Goal: Download file/media

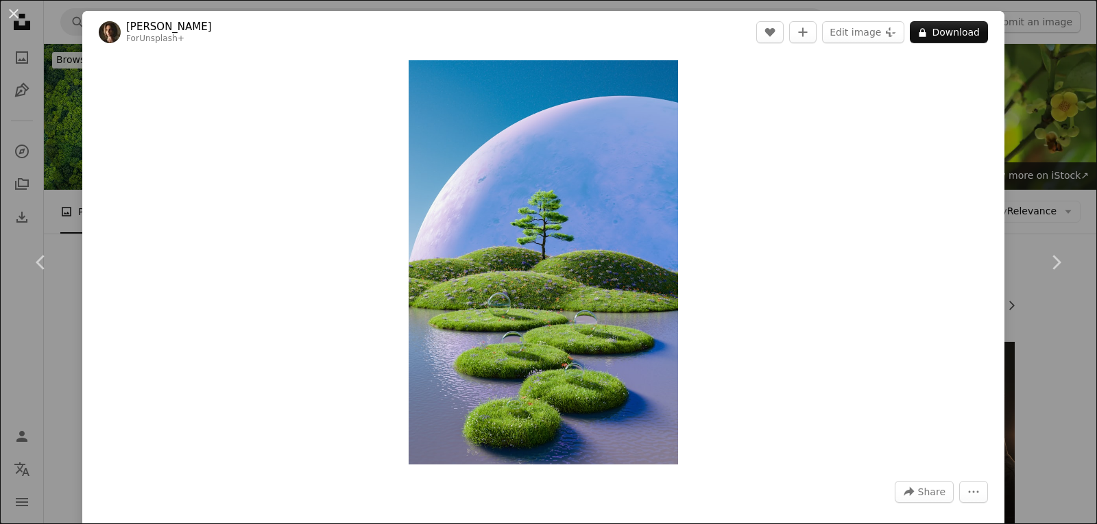
scroll to position [3359, 0]
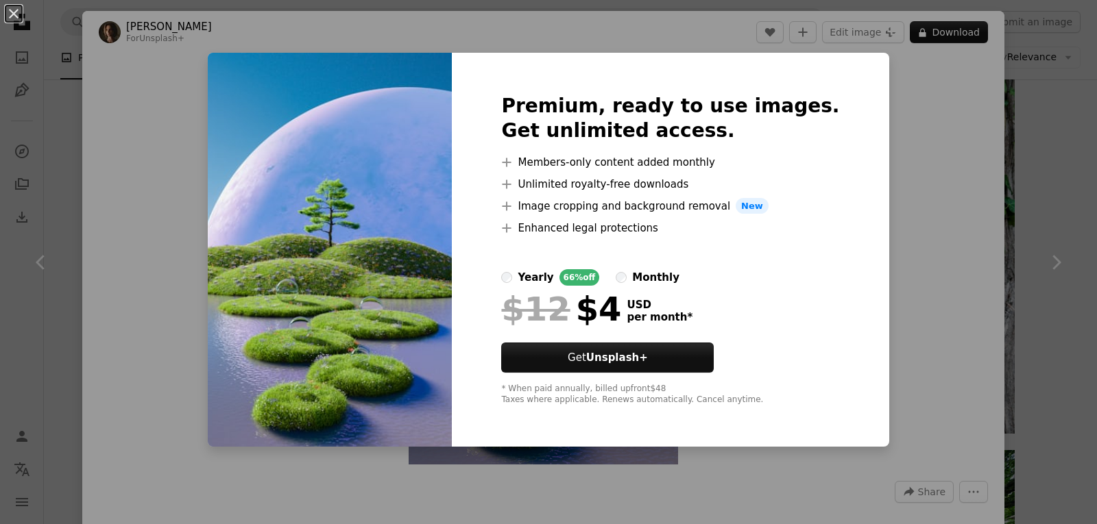
click at [679, 35] on div "An X shape Premium, ready to use images. Get unlimited access. A plus sign Memb…" at bounding box center [548, 262] width 1097 height 524
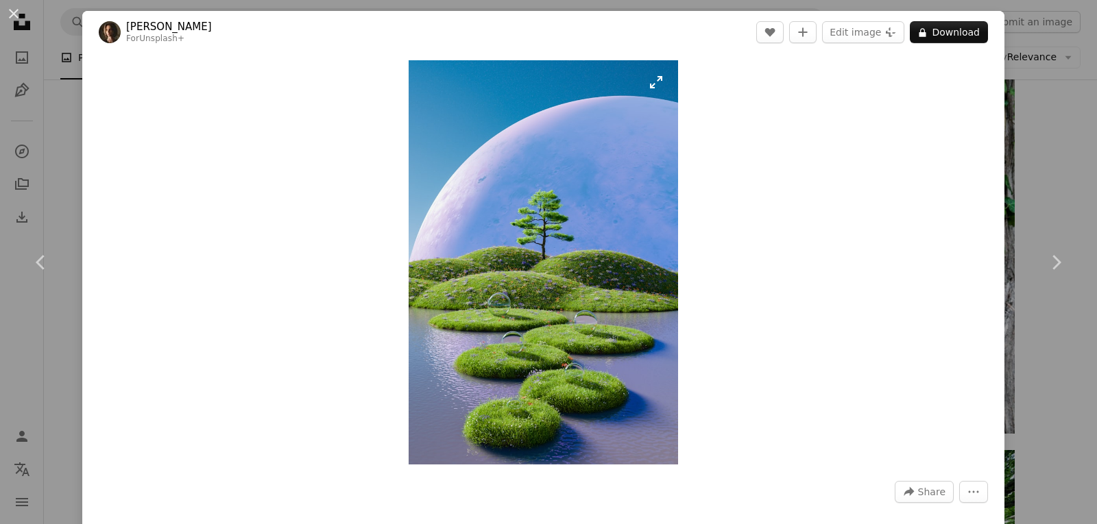
click at [609, 132] on img "Zoom in on this image" at bounding box center [543, 262] width 269 height 404
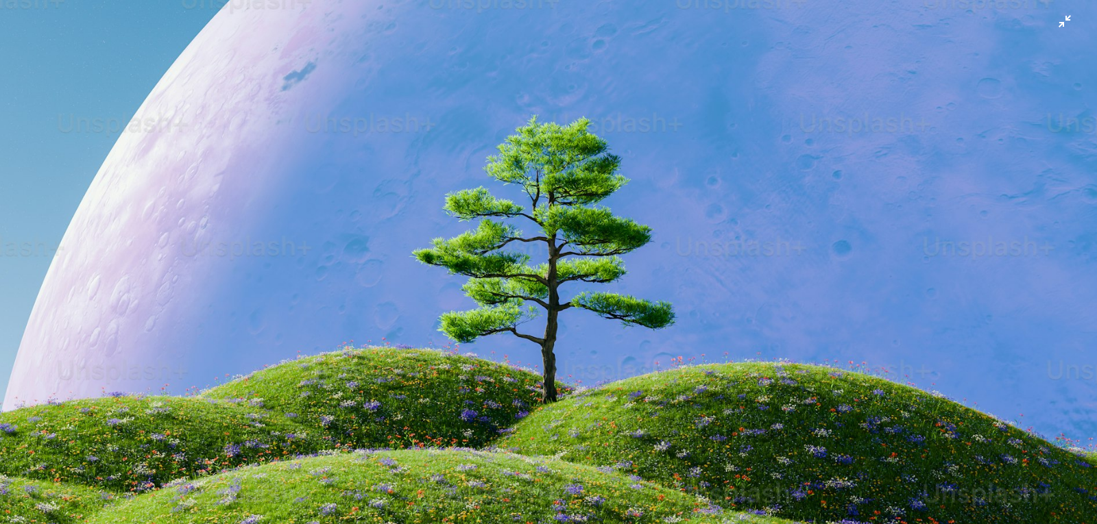
scroll to position [411, 0]
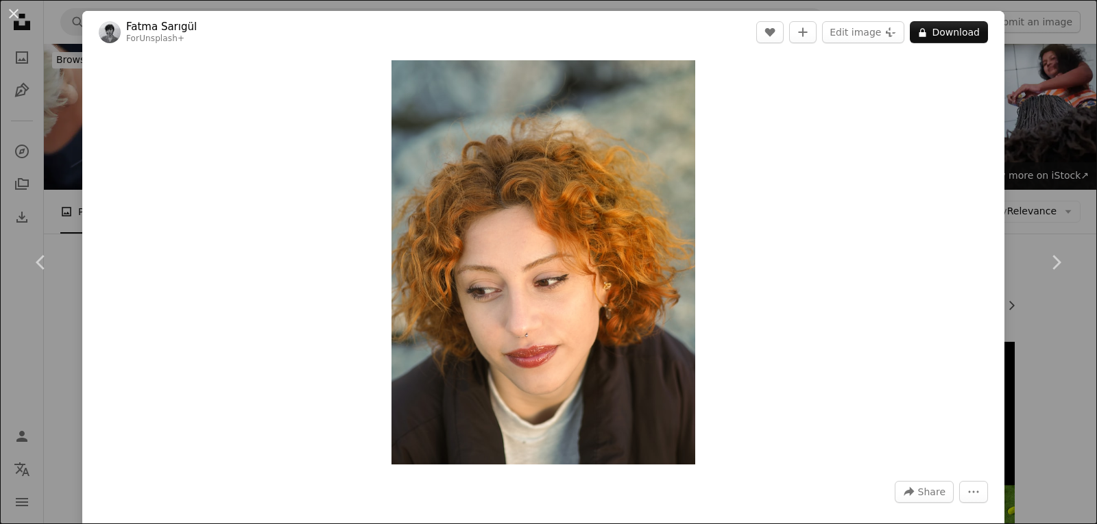
scroll to position [2262, 0]
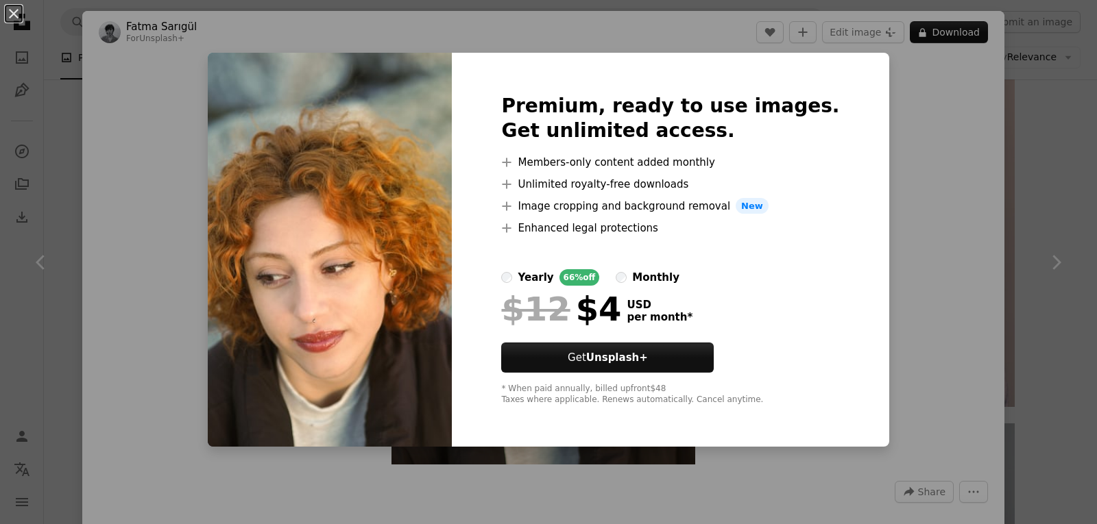
click at [403, 99] on img at bounding box center [330, 250] width 244 height 395
click at [923, 119] on div "An X shape Premium, ready to use images. Get unlimited access. A plus sign Memb…" at bounding box center [548, 262] width 1097 height 524
